Goal: Task Accomplishment & Management: Use online tool/utility

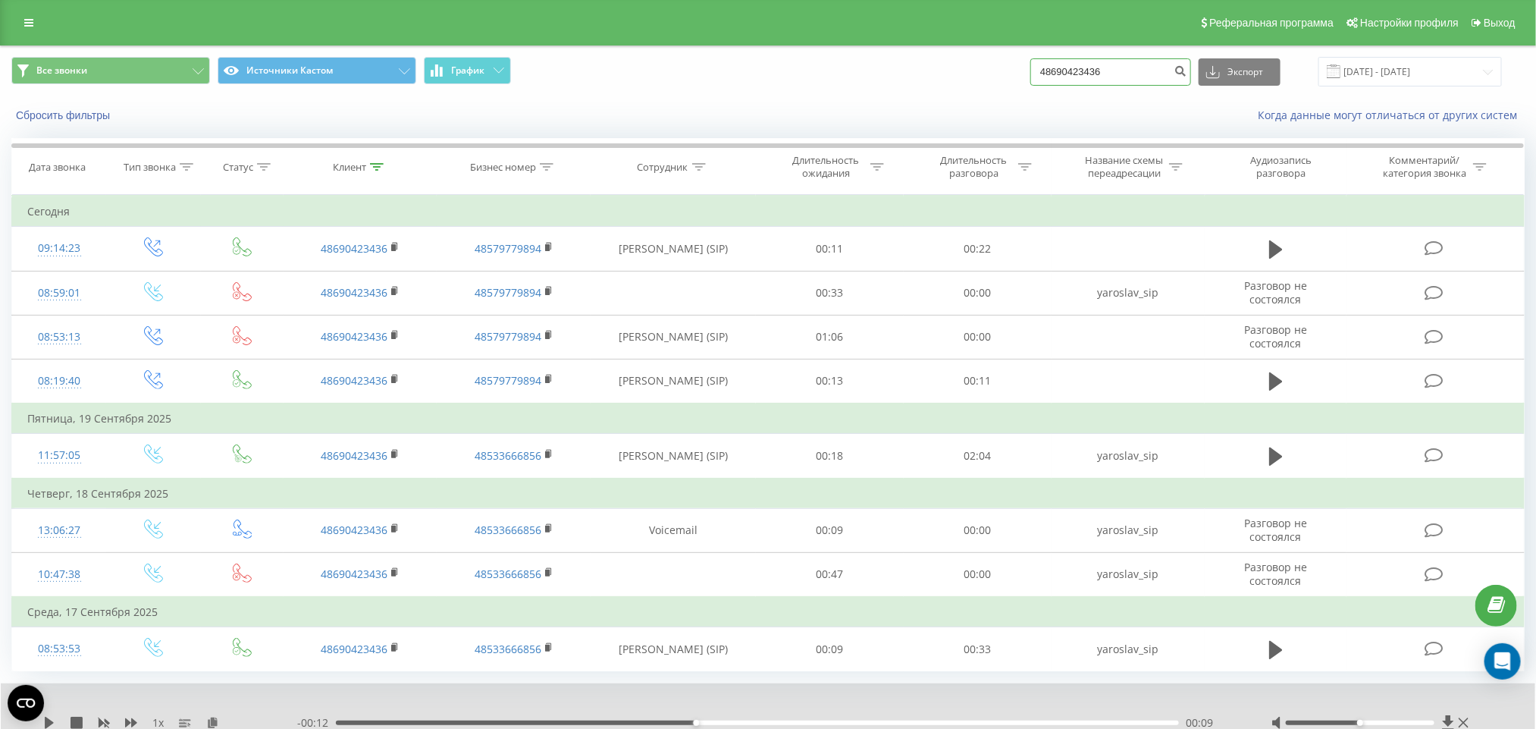
drag, startPoint x: 1131, startPoint y: 10, endPoint x: 792, endPoint y: 43, distance: 339.9
click at [792, 43] on div "Реферальная программа Настройки профиля Выход Все звонки Источники Кастом Графи…" at bounding box center [768, 393] width 1536 height 786
paste input "739-971-233"
type input "48739971233"
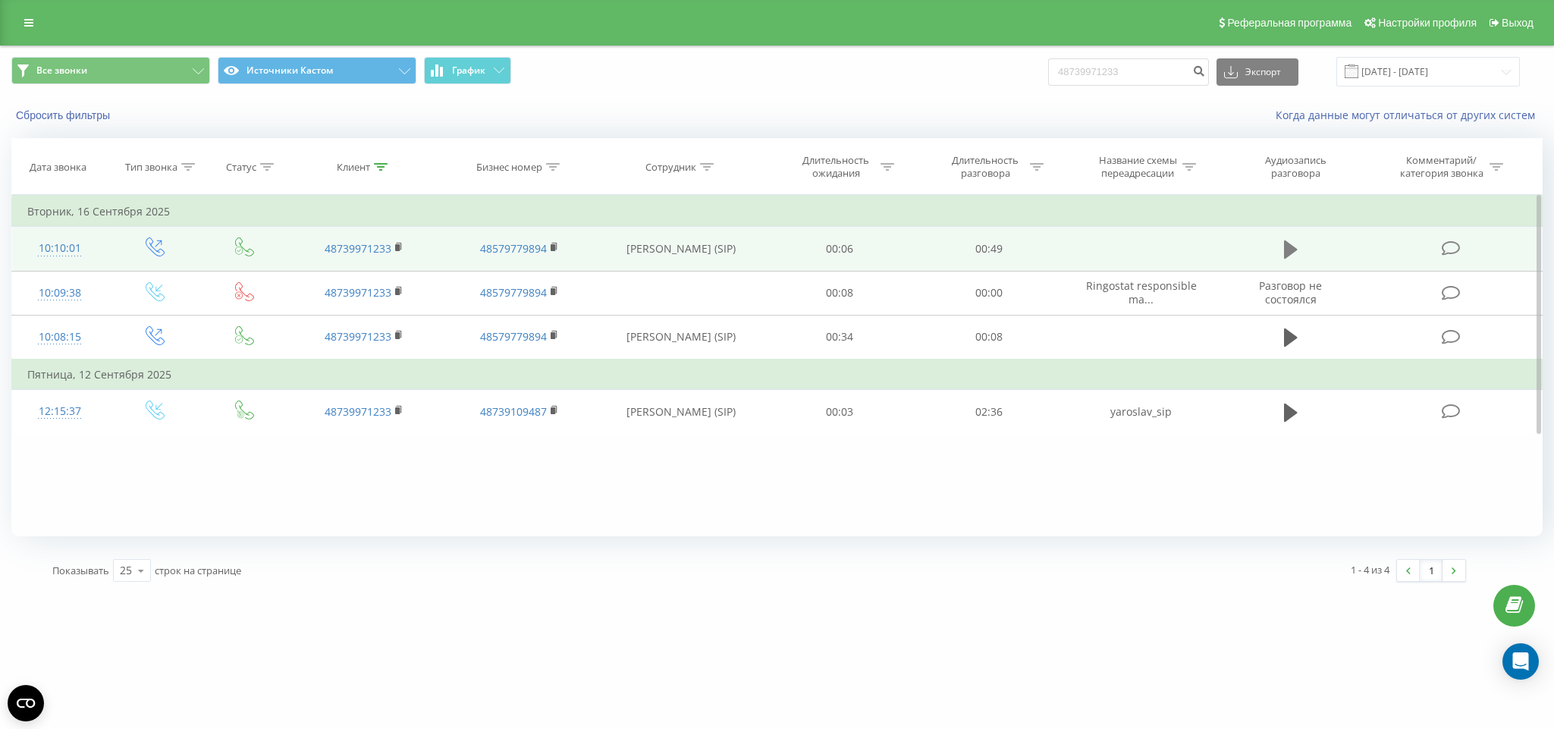
click at [1284, 249] on icon at bounding box center [1291, 249] width 14 height 21
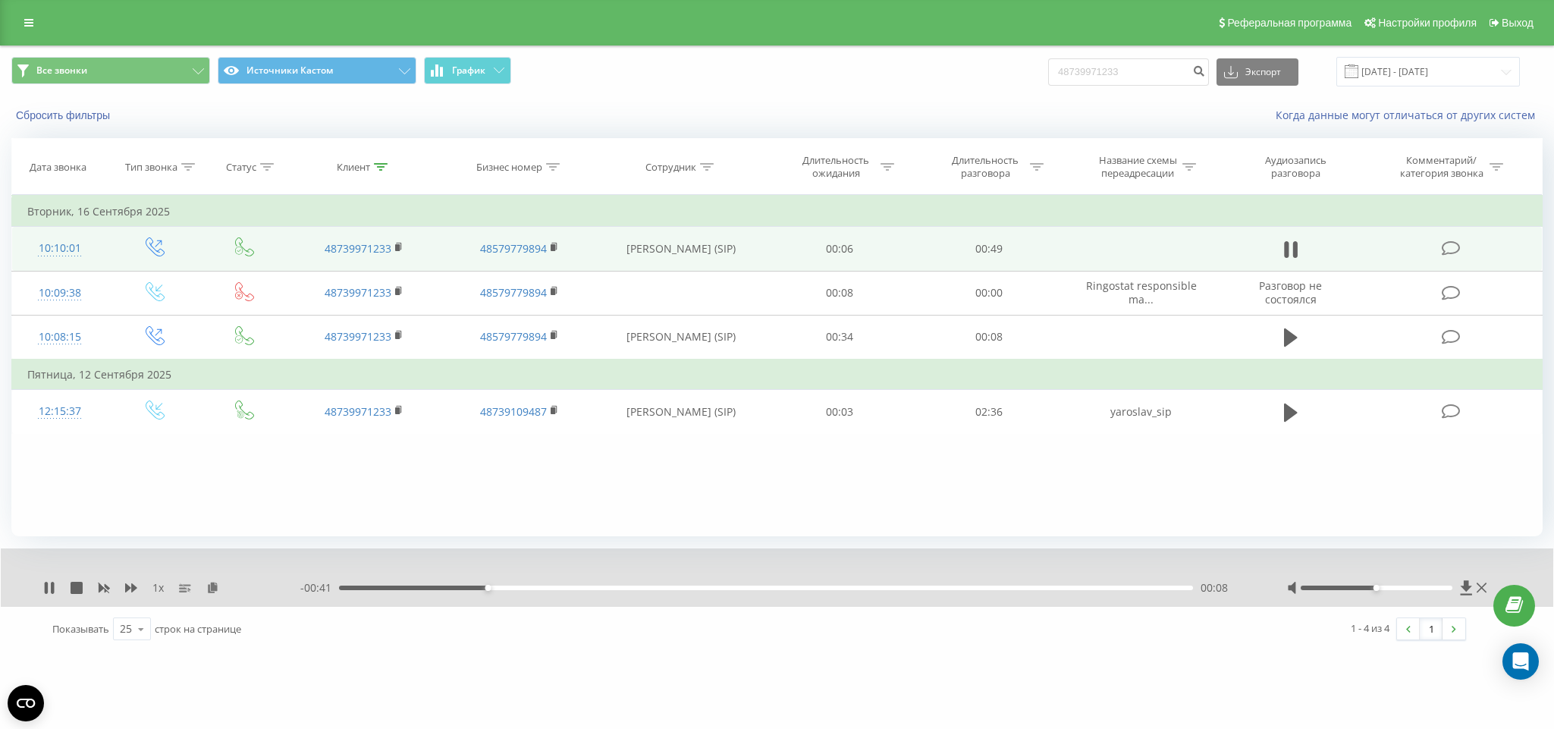
click at [572, 587] on div "00:08" at bounding box center [766, 587] width 854 height 5
click at [703, 582] on div "- 00:33 00:16 00:16" at bounding box center [774, 587] width 949 height 15
click at [714, 589] on div "00:21" at bounding box center [766, 587] width 854 height 5
click at [910, 589] on div "00:33" at bounding box center [766, 587] width 854 height 5
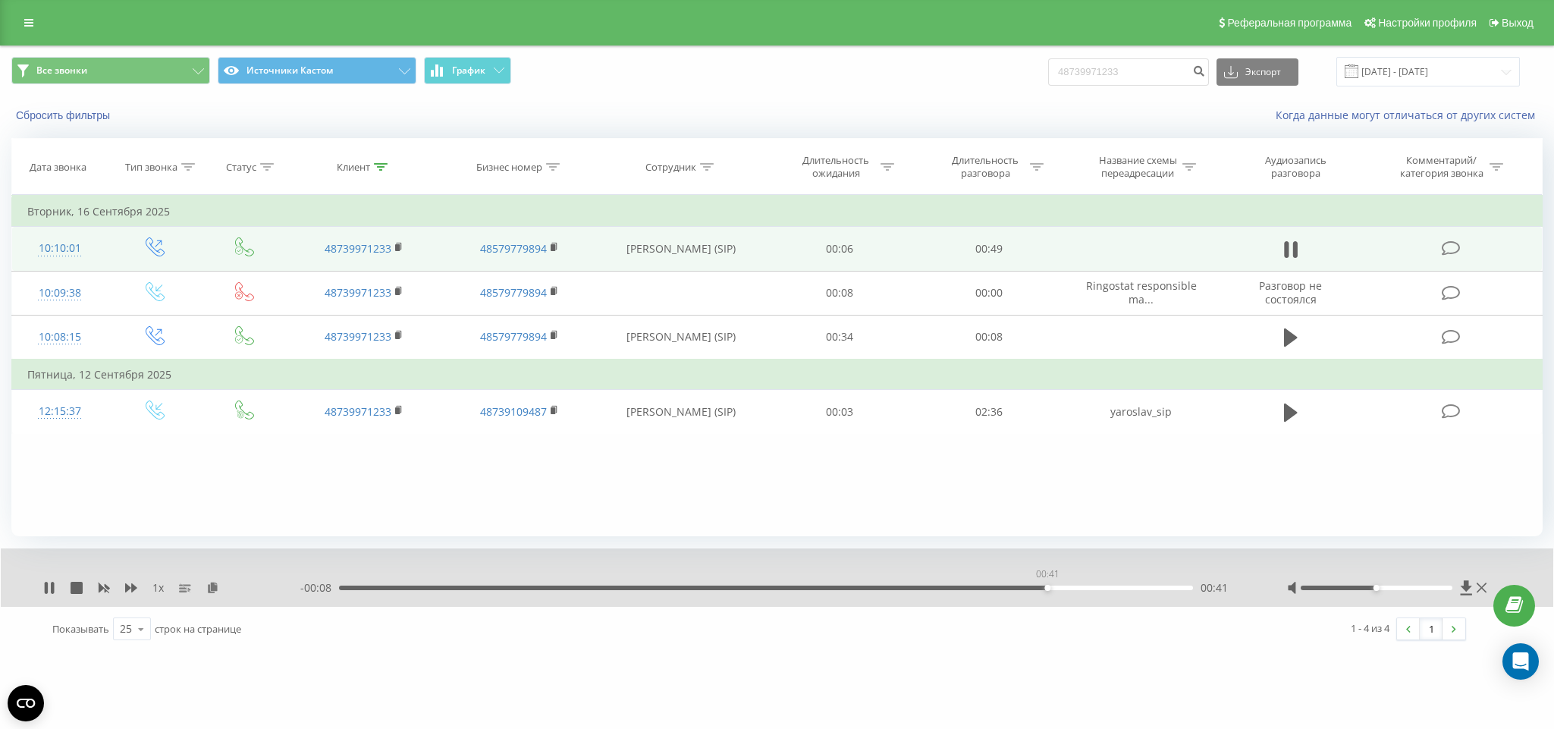
click at [1047, 585] on div "00:41" at bounding box center [766, 587] width 854 height 5
click at [1292, 244] on icon at bounding box center [1291, 249] width 14 height 21
